Goal: Information Seeking & Learning: Learn about a topic

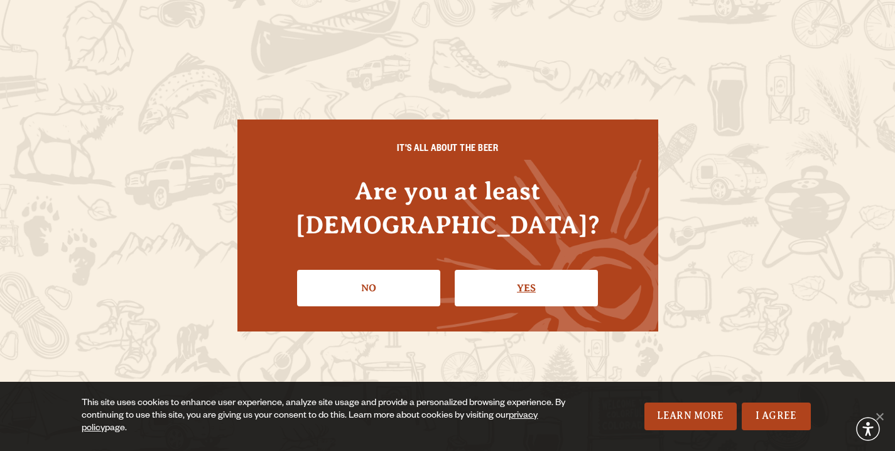
click at [500, 276] on link "Yes" at bounding box center [526, 288] width 143 height 36
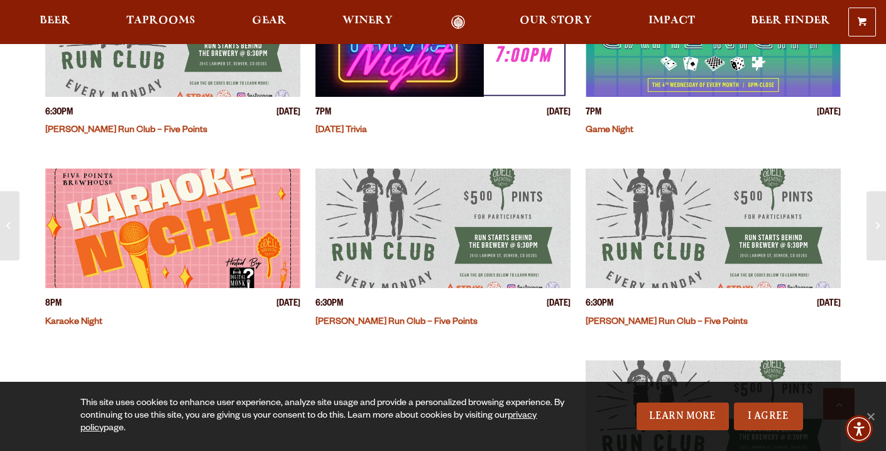
scroll to position [206, 0]
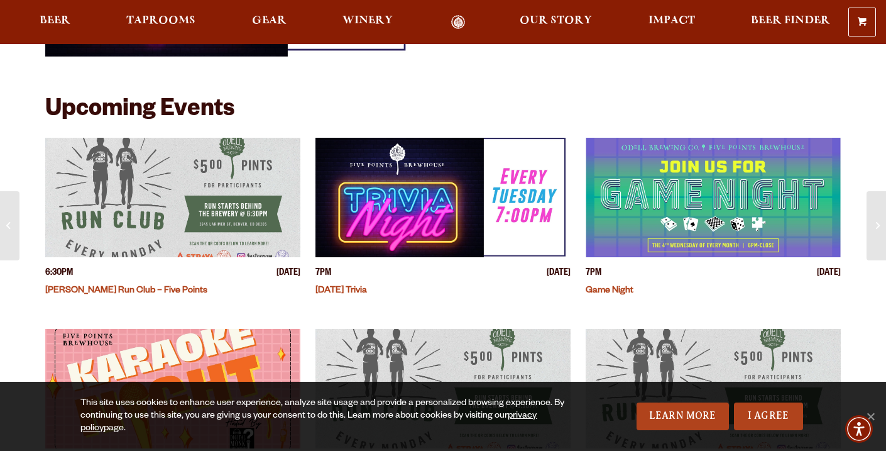
click at [345, 288] on link "[DATE] Trivia" at bounding box center [341, 291] width 52 height 10
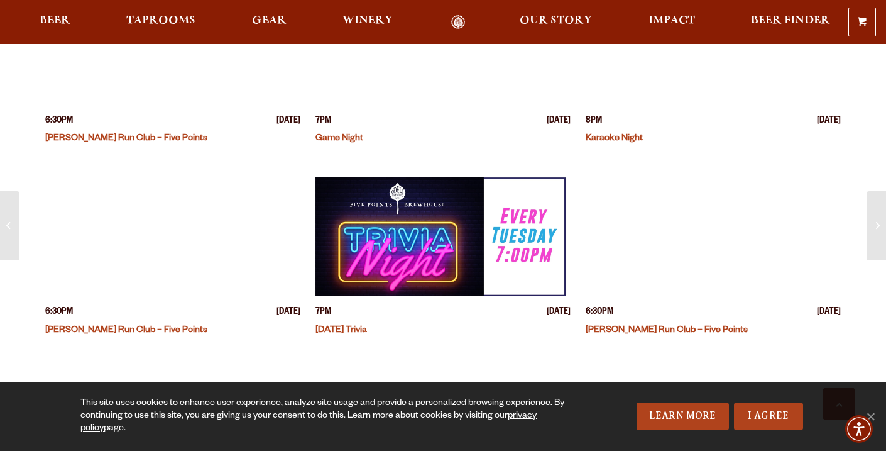
scroll to position [359, 0]
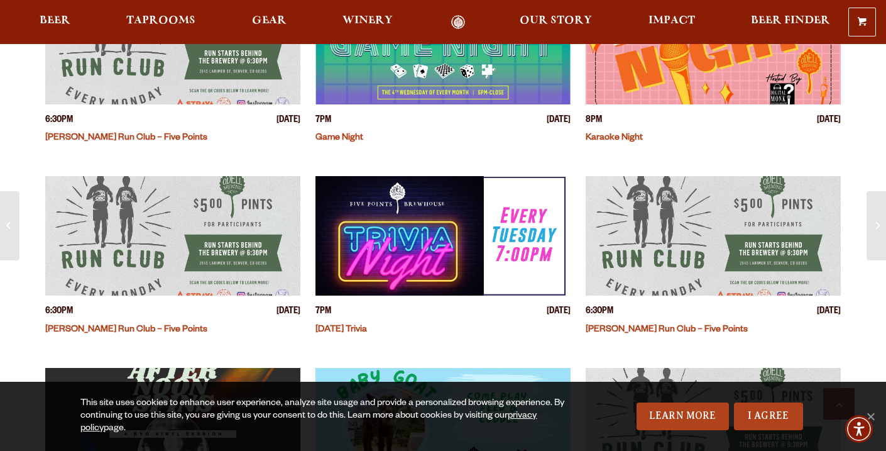
click at [450, 228] on img "View event details" at bounding box center [442, 235] width 255 height 119
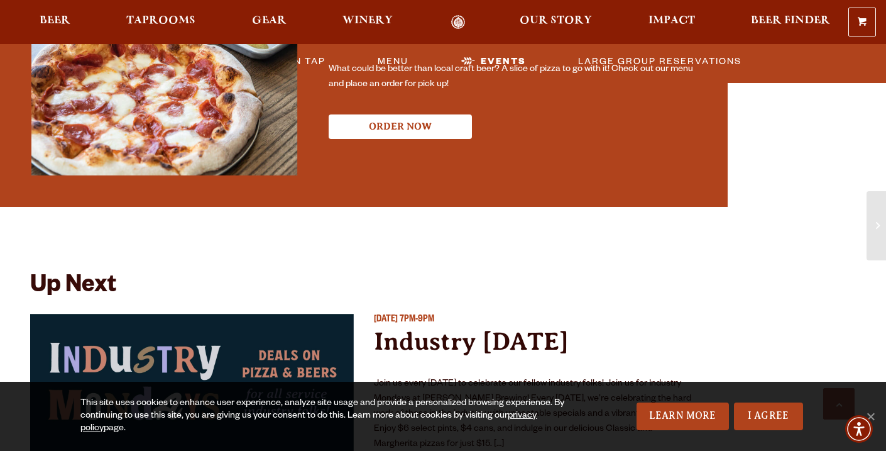
scroll to position [2674, 0]
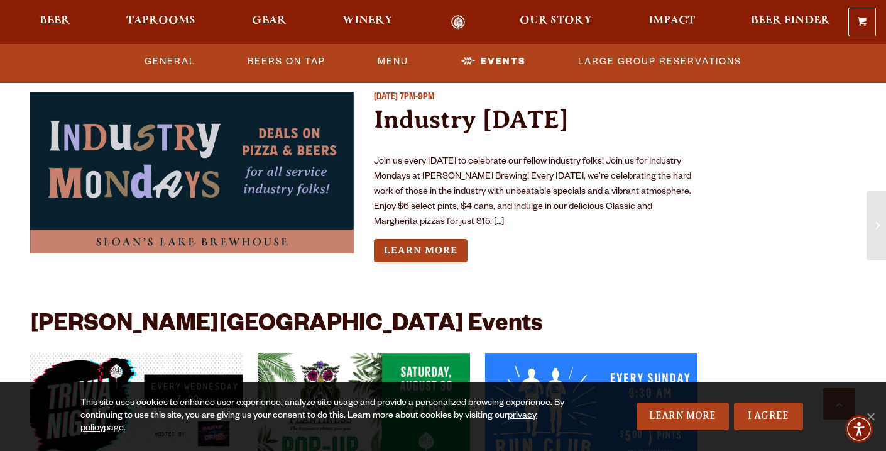
click at [403, 65] on link "Menu" at bounding box center [393, 61] width 41 height 29
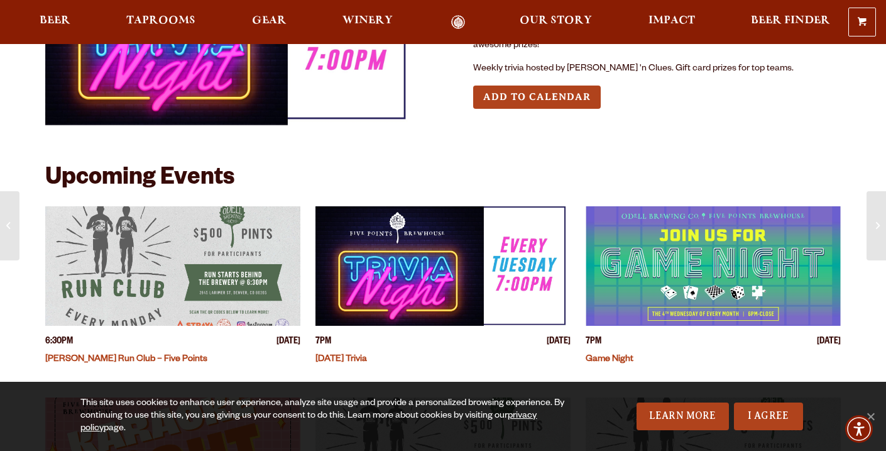
scroll to position [246, 0]
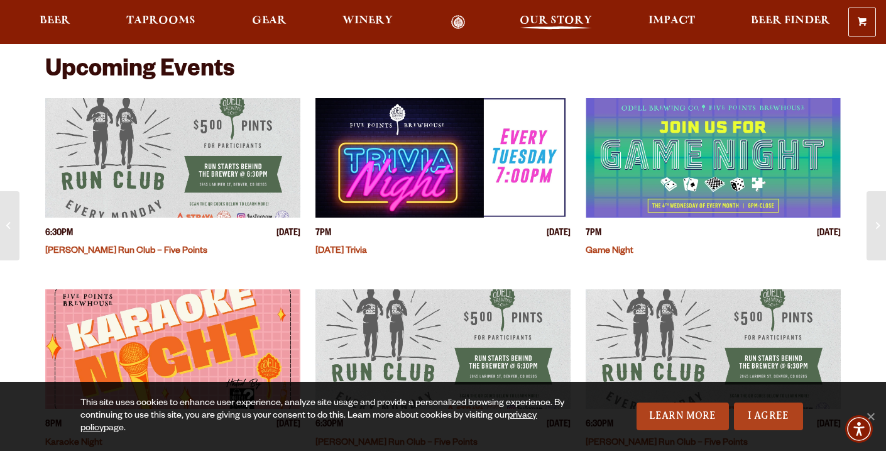
click at [581, 20] on span "Our Story" at bounding box center [556, 21] width 72 height 10
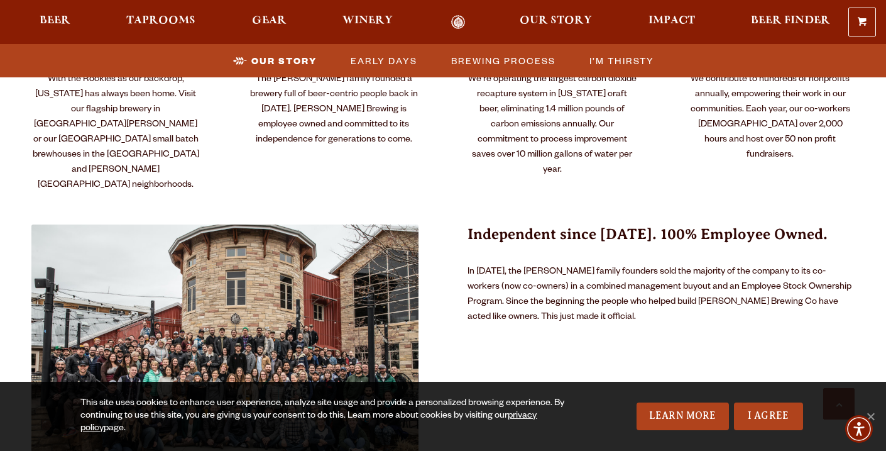
scroll to position [695, 0]
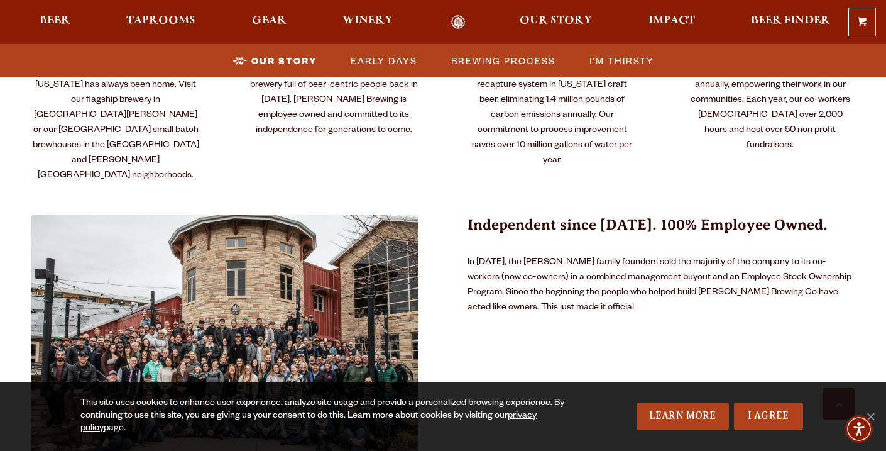
click at [290, 229] on img at bounding box center [224, 344] width 387 height 258
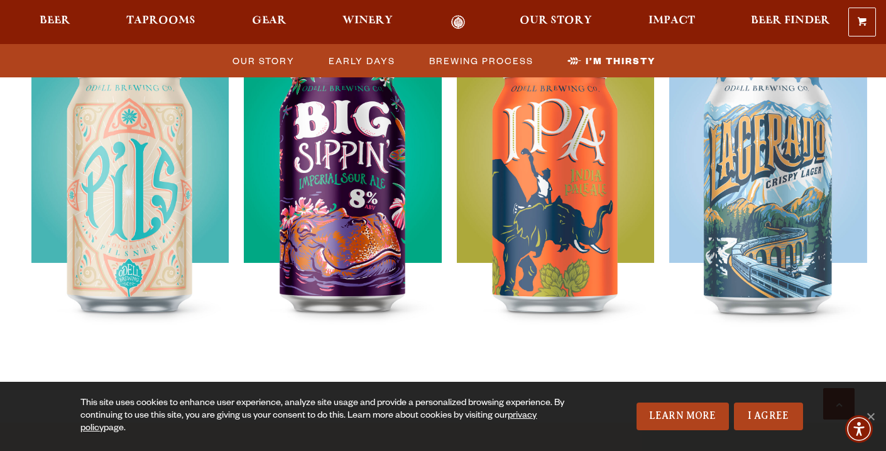
scroll to position [3582, 0]
